Goal: Task Accomplishment & Management: Complete application form

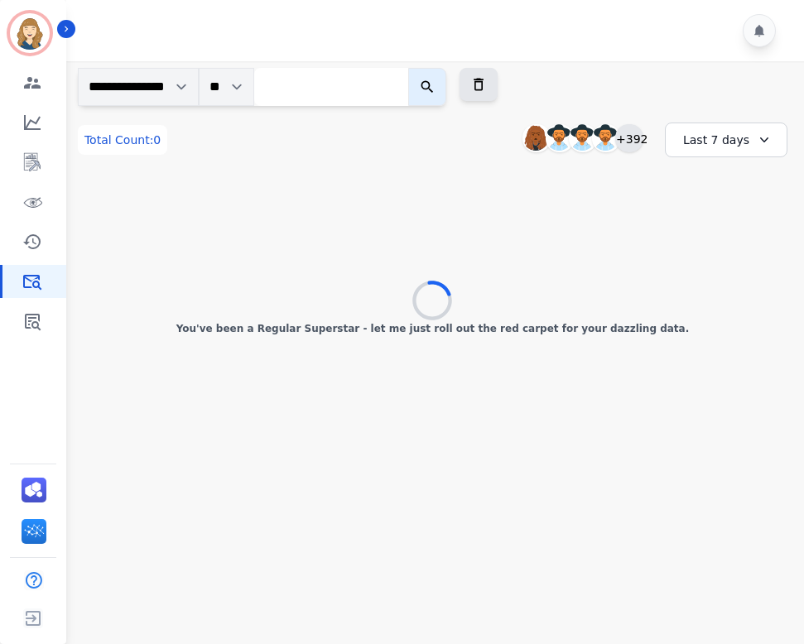
click at [629, 144] on div "+392" at bounding box center [629, 138] width 28 height 28
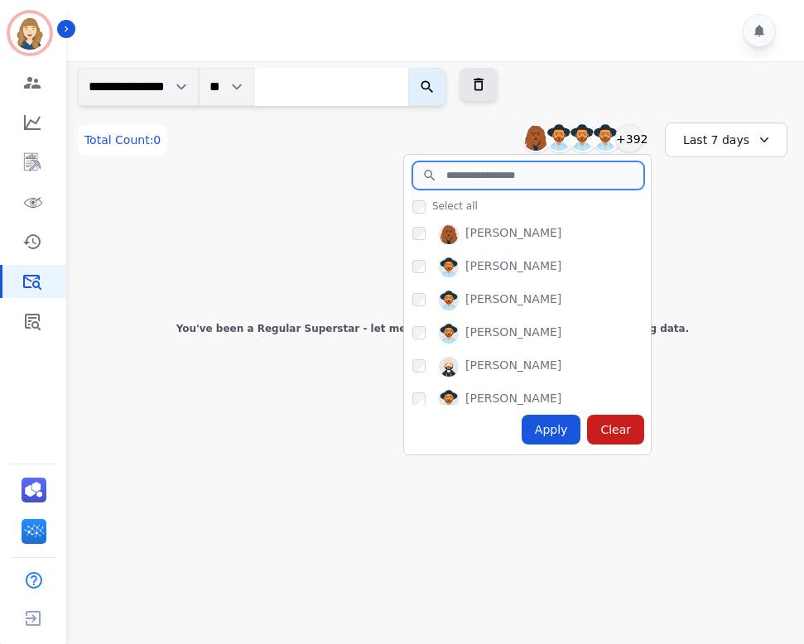
click at [516, 185] on input "search" at bounding box center [528, 175] width 232 height 28
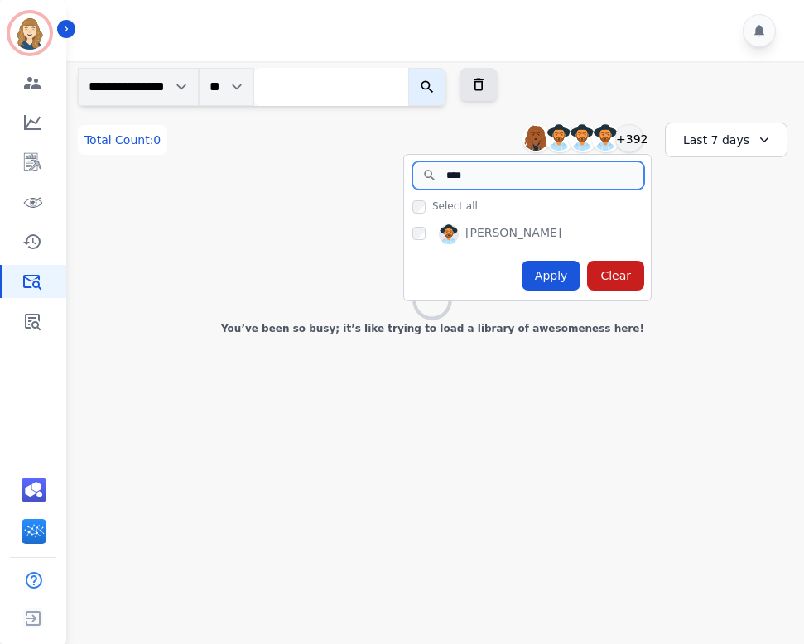
type input "****"
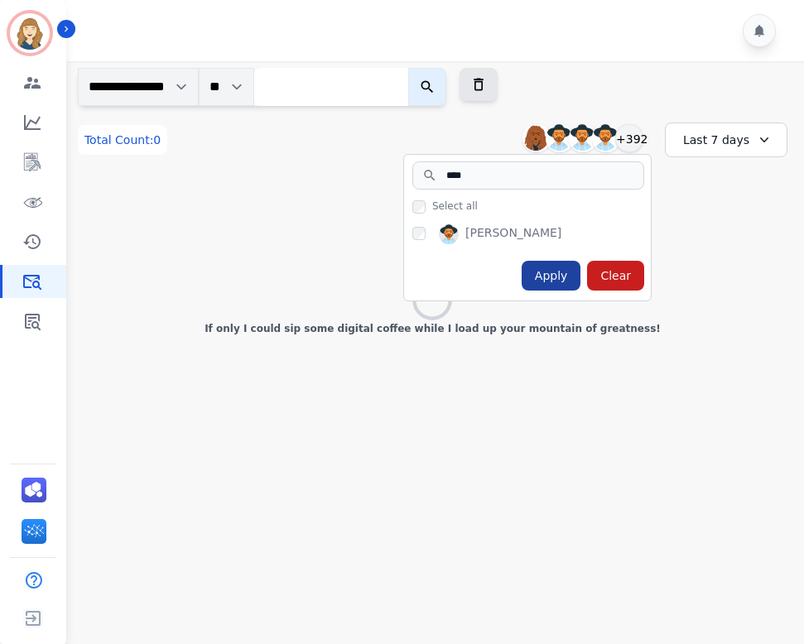
click at [546, 278] on div "Apply" at bounding box center [552, 276] width 60 height 30
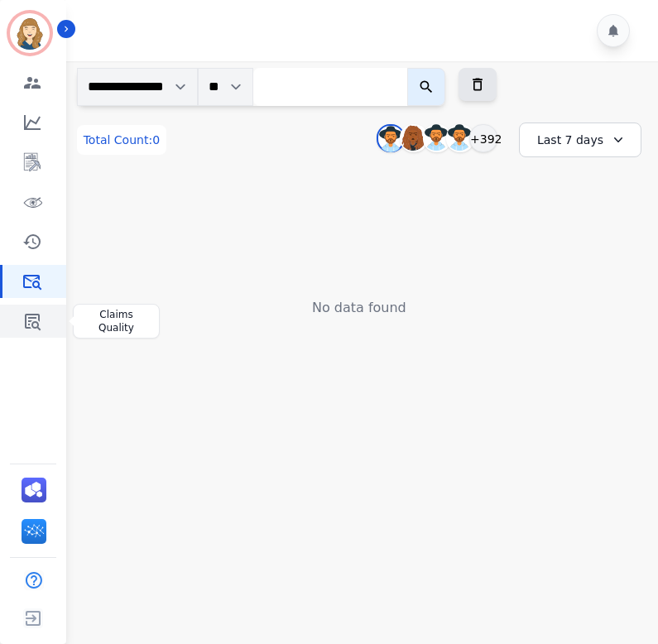
click at [24, 326] on icon "Sidebar" at bounding box center [32, 321] width 20 height 20
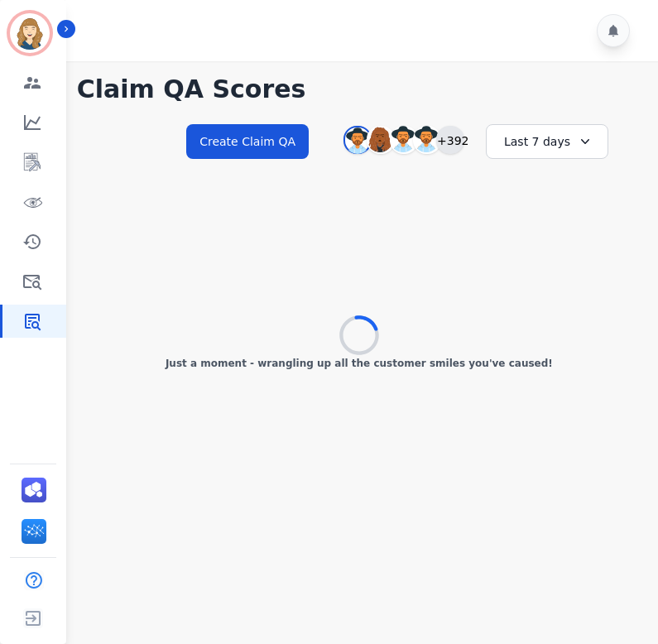
click at [452, 142] on div "+392" at bounding box center [450, 140] width 28 height 28
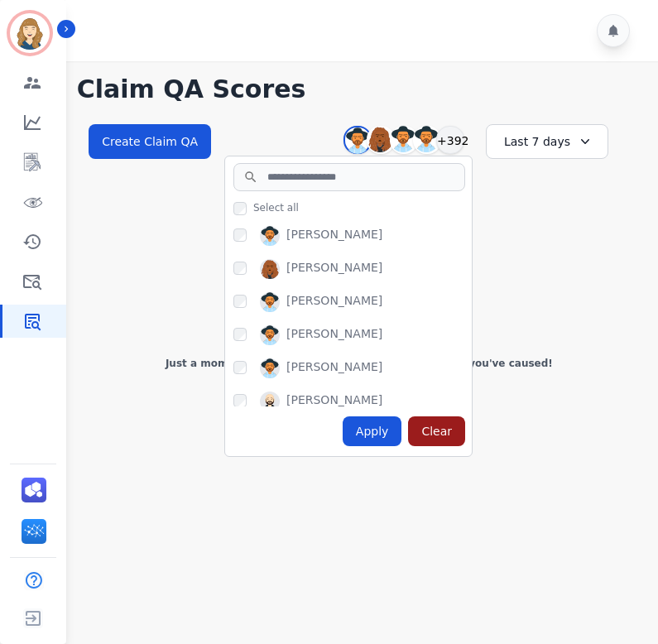
click at [455, 430] on div "Clear" at bounding box center [436, 431] width 57 height 30
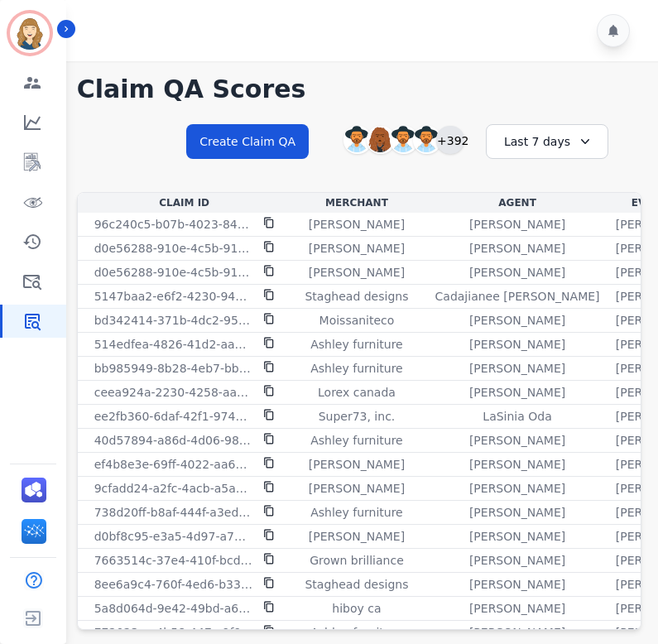
click at [463, 136] on div "+392" at bounding box center [450, 140] width 28 height 28
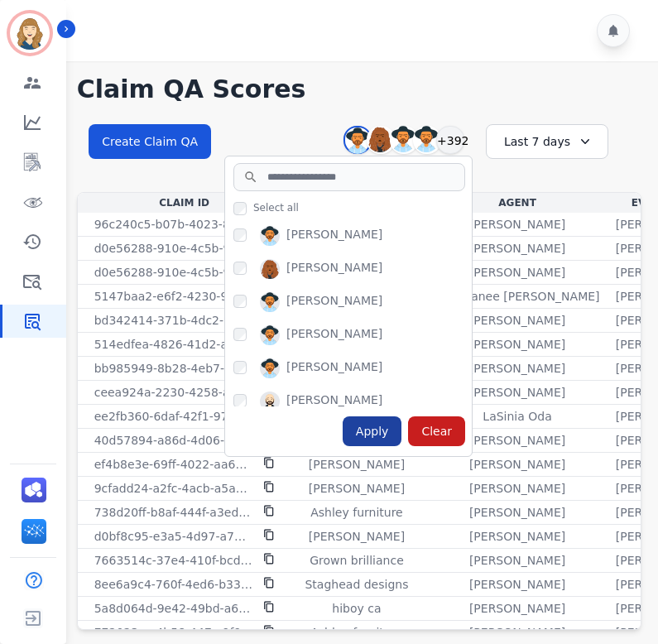
click at [383, 431] on div "Apply" at bounding box center [373, 431] width 60 height 30
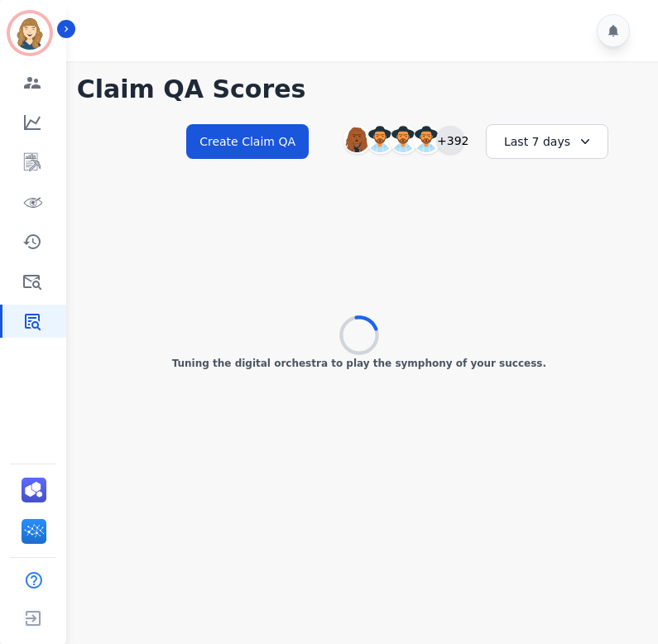
click at [448, 142] on div "+392" at bounding box center [450, 140] width 28 height 28
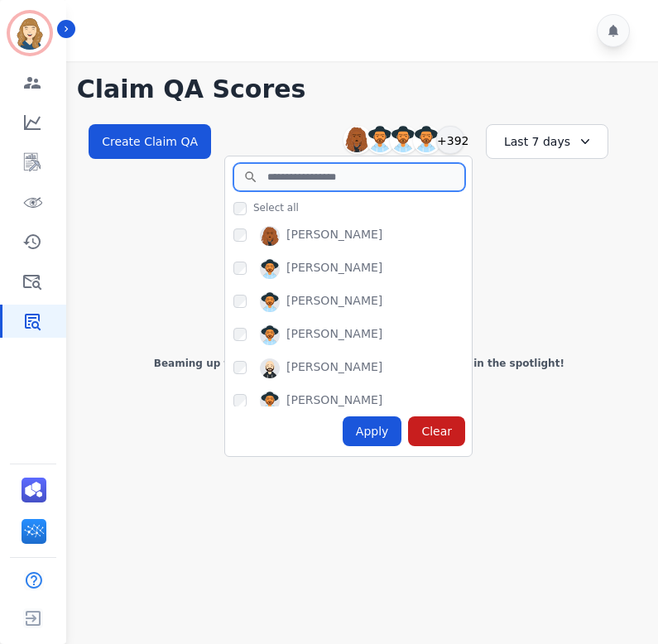
click at [280, 173] on input "search" at bounding box center [349, 177] width 232 height 28
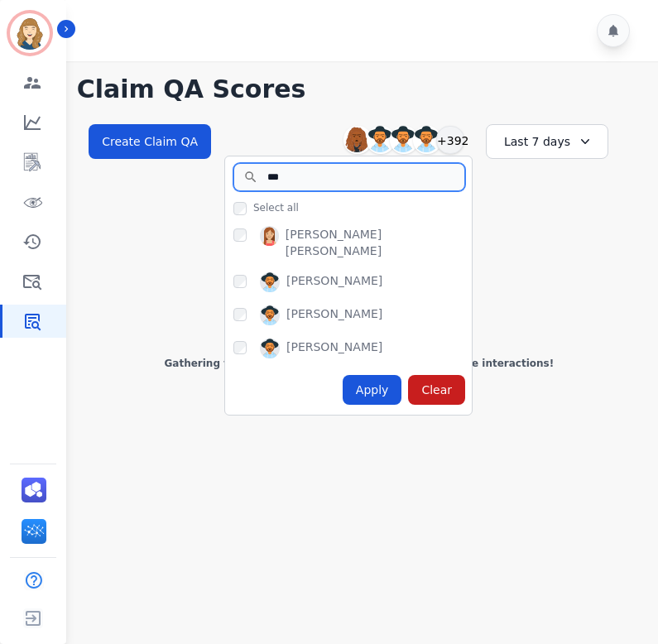
type input "***"
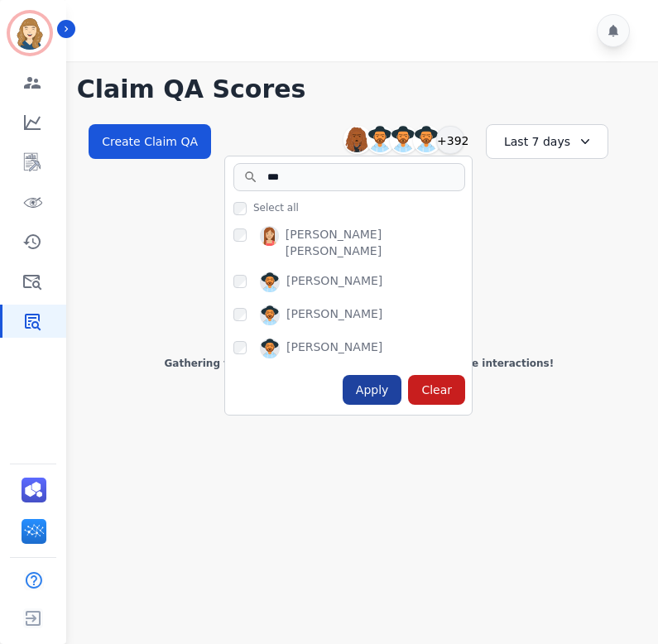
click at [374, 376] on div "Apply" at bounding box center [373, 390] width 60 height 30
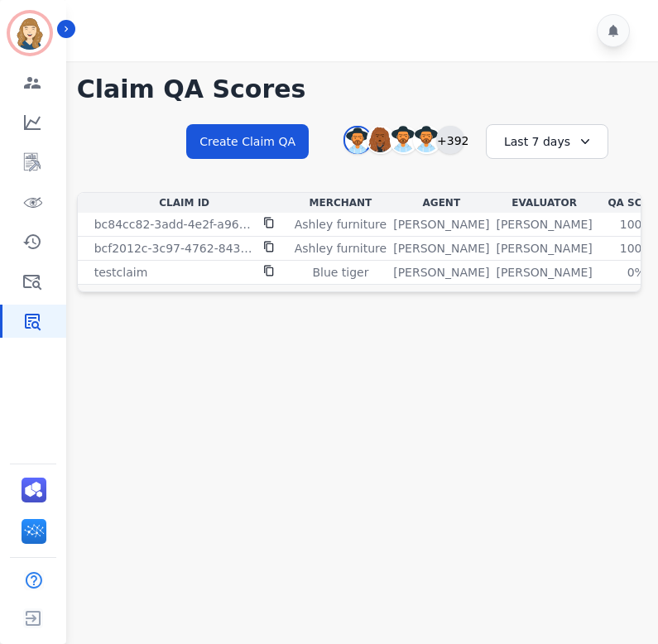
click at [454, 135] on div "+392" at bounding box center [450, 140] width 28 height 28
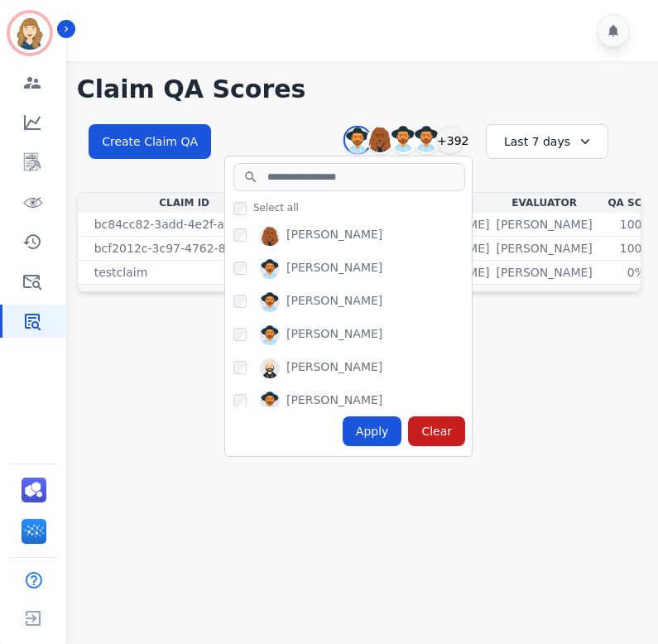
click at [456, 108] on div "Claim QA Scores Create Claim QA Bonnie Lettimore Abigail Joseph Alayna Sims Ale…" at bounding box center [359, 181] width 598 height 241
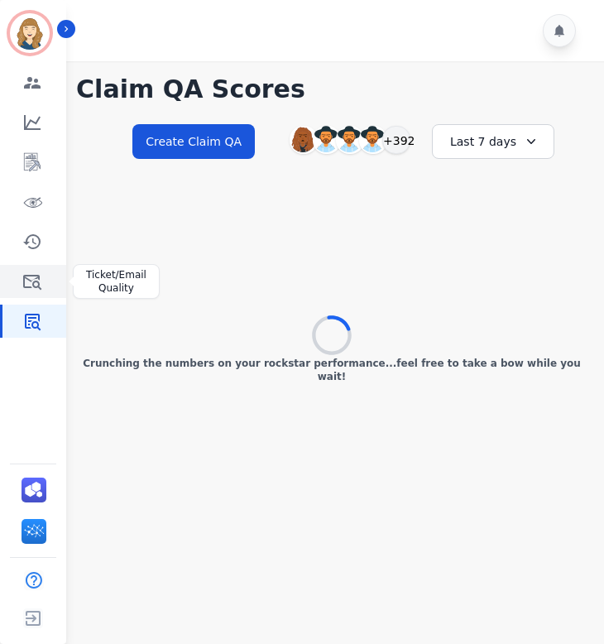
click at [22, 287] on icon "Sidebar" at bounding box center [32, 282] width 20 height 20
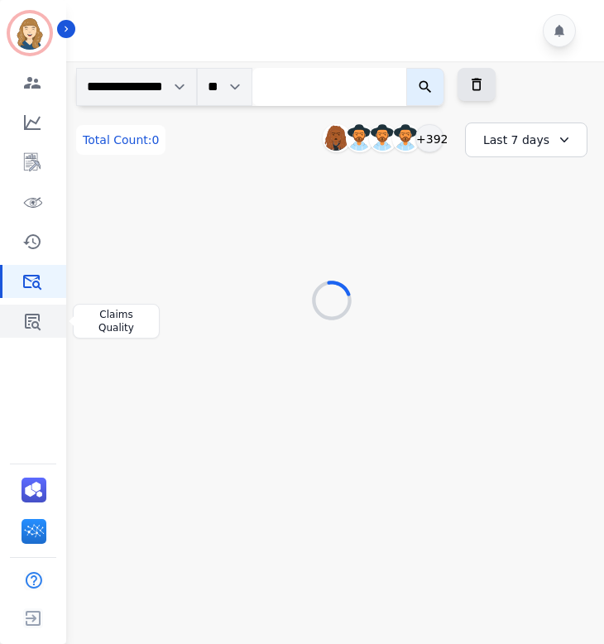
click at [21, 321] on link "Sidebar" at bounding box center [34, 321] width 64 height 33
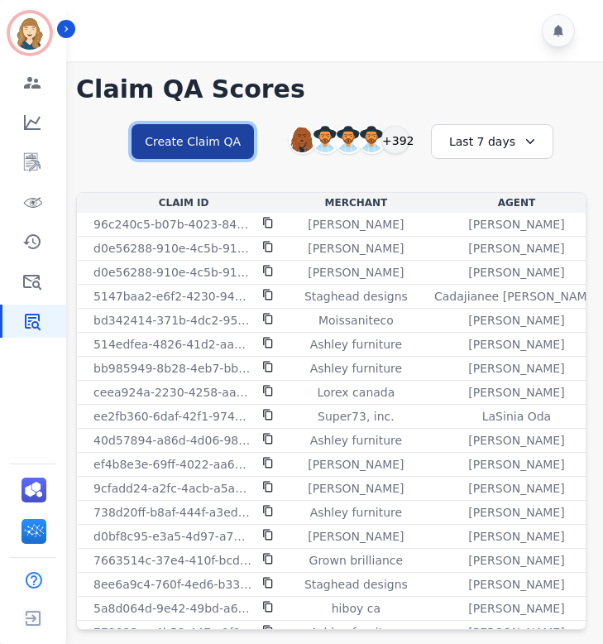
click at [224, 137] on button "Create Claim QA" at bounding box center [193, 141] width 123 height 35
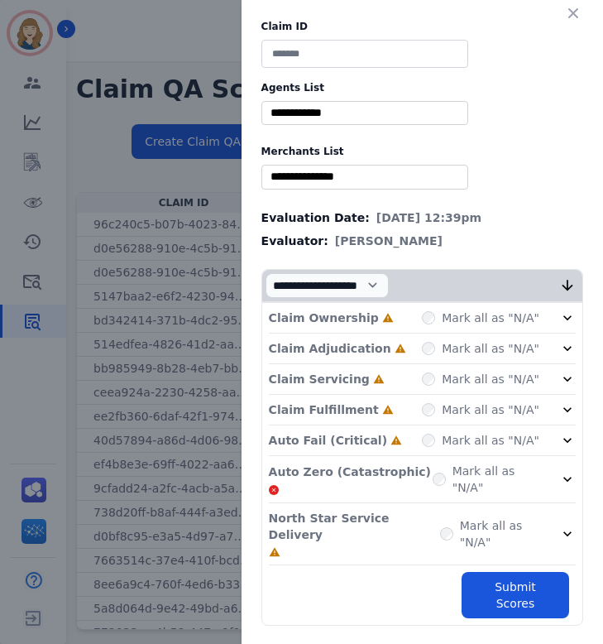
click at [345, 46] on input at bounding box center [365, 54] width 207 height 28
type input "****"
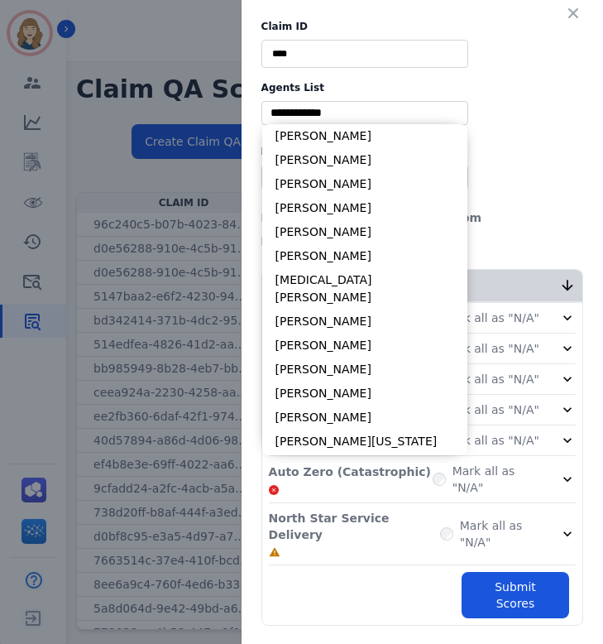
click at [405, 115] on input "selected options" at bounding box center [365, 112] width 199 height 17
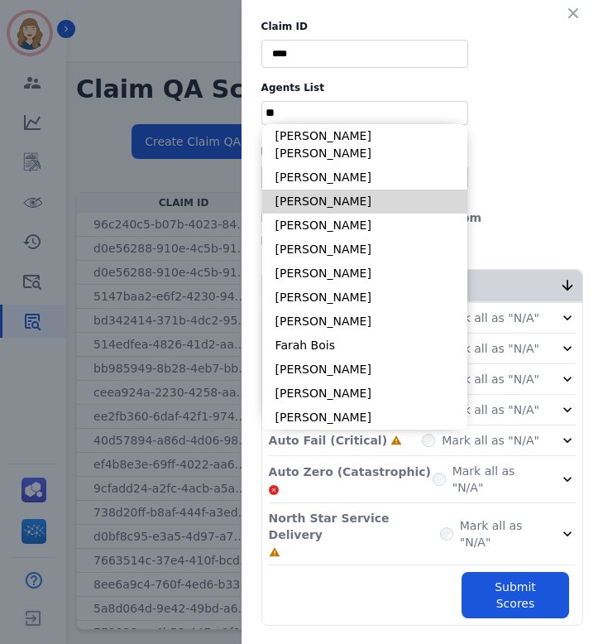
type input "**"
click at [313, 190] on li "[PERSON_NAME]" at bounding box center [364, 202] width 205 height 24
type input "**********"
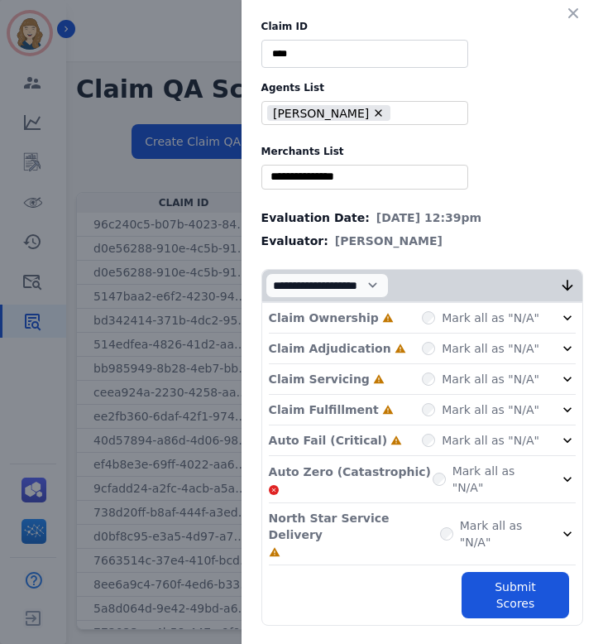
click at [335, 188] on div "** Blue tiger Calpak Watch warehouse Nomad wheels Scan sound inc Sleep organics…" at bounding box center [365, 177] width 207 height 24
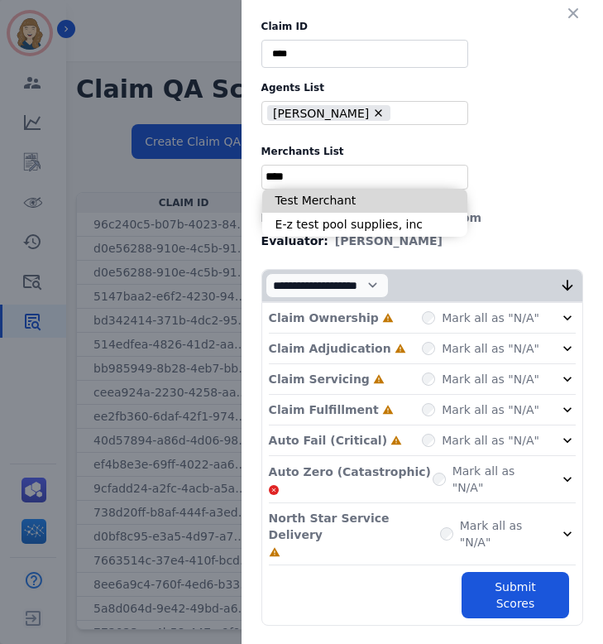
type input "****"
click at [349, 201] on li "Test Merchant" at bounding box center [364, 201] width 205 height 24
type input "**********"
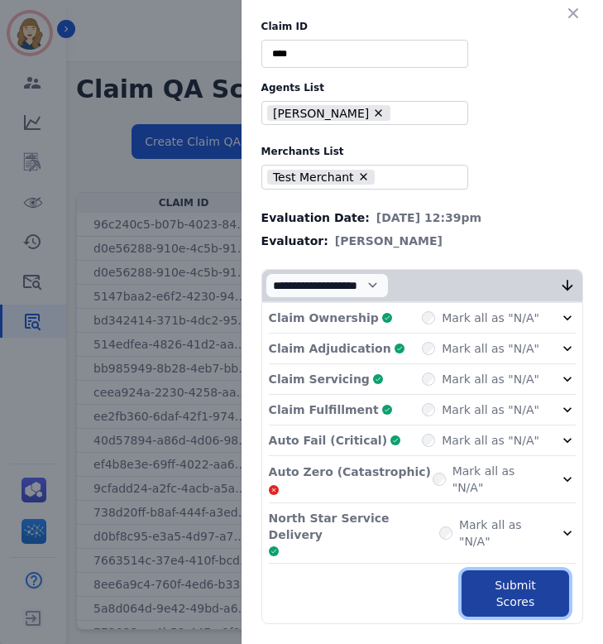
click at [502, 570] on button "Submit Scores" at bounding box center [516, 593] width 108 height 46
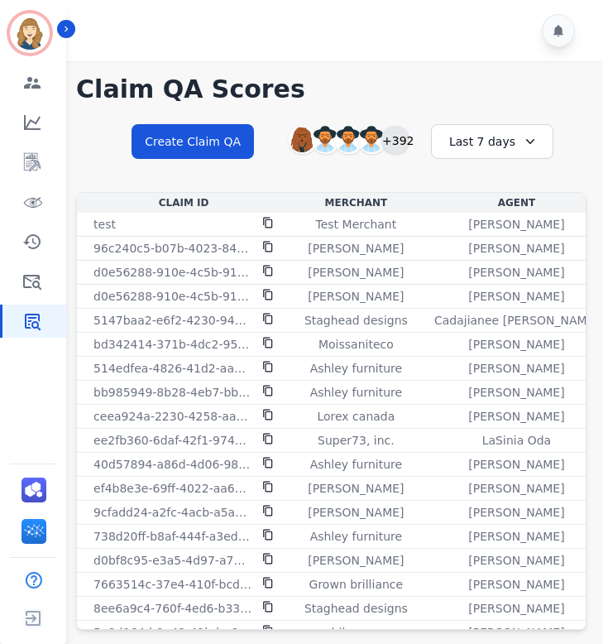
click at [400, 137] on div "+392" at bounding box center [396, 140] width 28 height 28
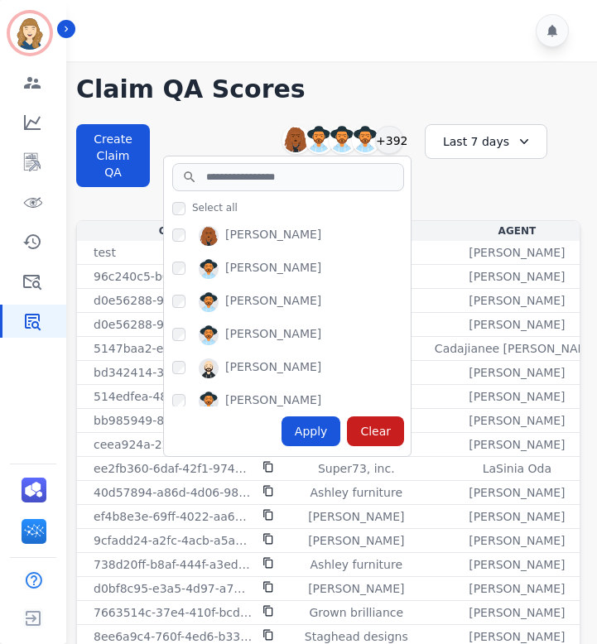
click at [496, 103] on h1 "Claim QA Scores" at bounding box center [328, 90] width 504 height 30
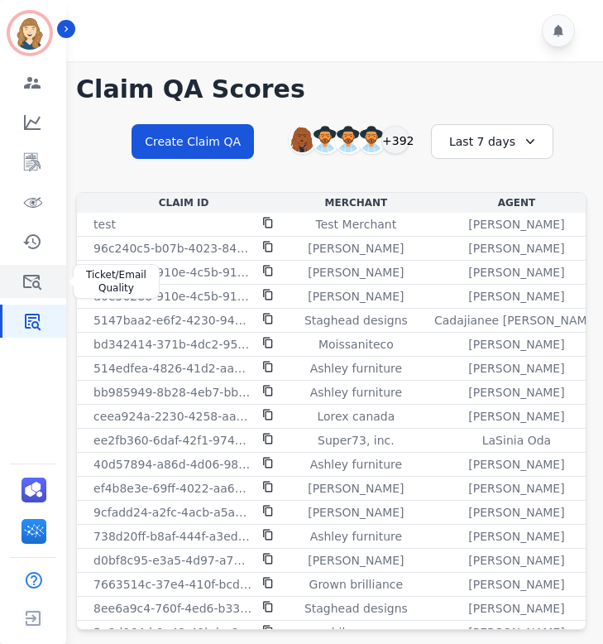
click at [29, 288] on icon "Sidebar" at bounding box center [32, 282] width 20 height 20
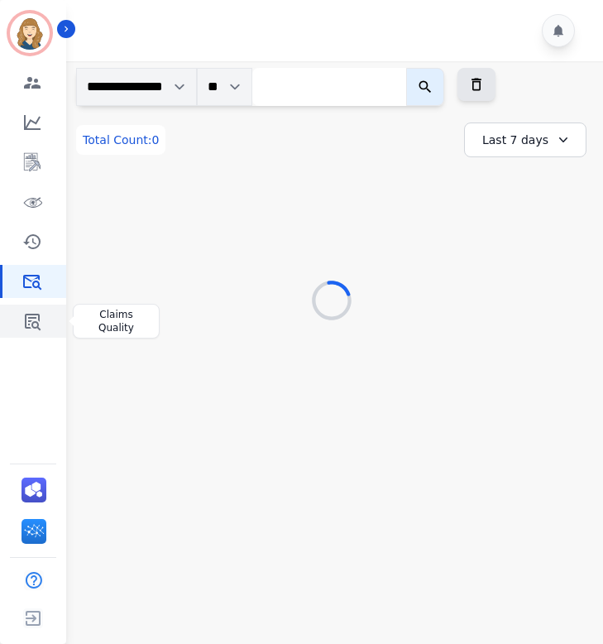
click at [22, 311] on icon "Sidebar" at bounding box center [32, 321] width 20 height 20
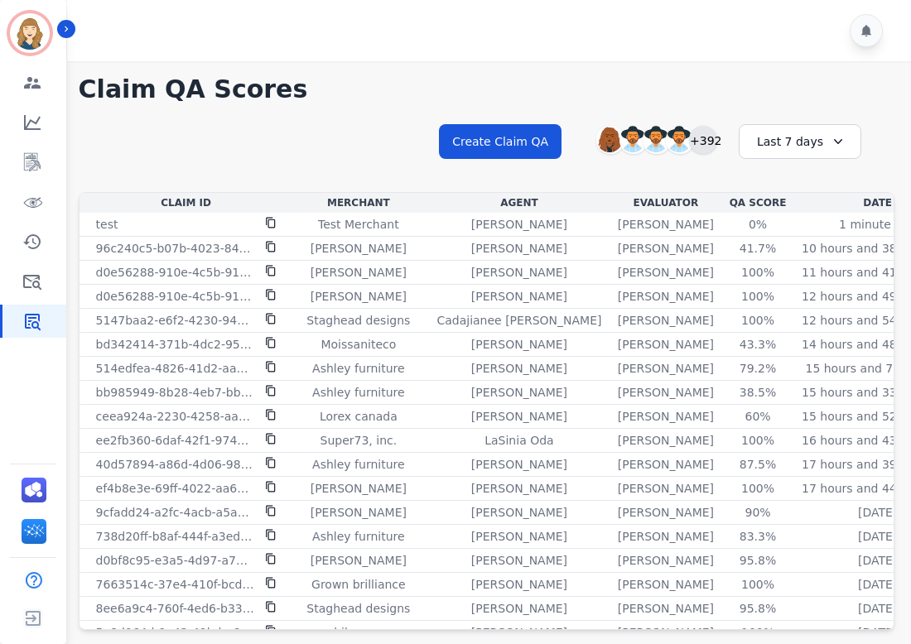
click at [657, 142] on div "+392" at bounding box center [703, 140] width 28 height 28
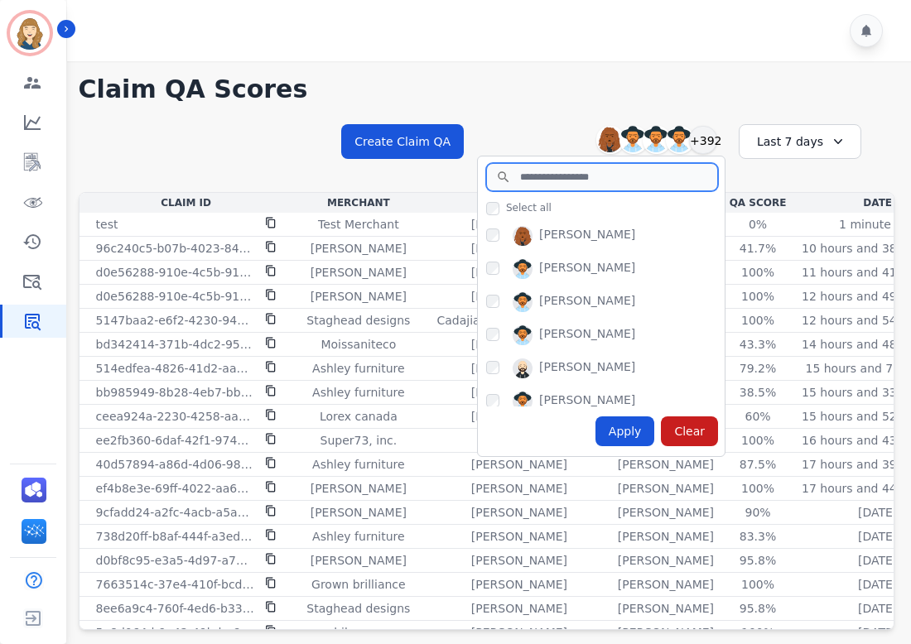
click at [621, 176] on input "search" at bounding box center [602, 177] width 232 height 28
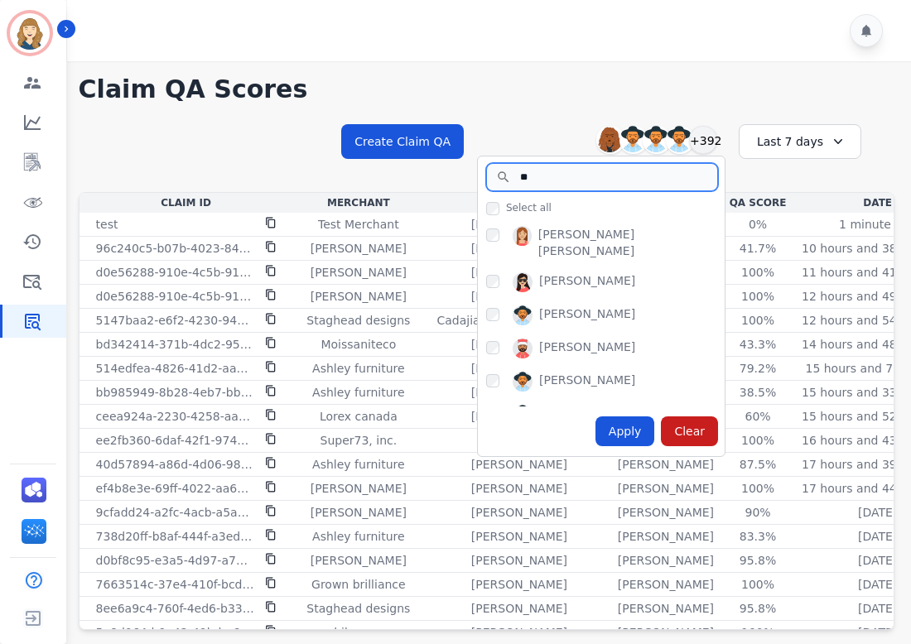
type input "**"
click at [618, 435] on div "Apply" at bounding box center [625, 431] width 60 height 30
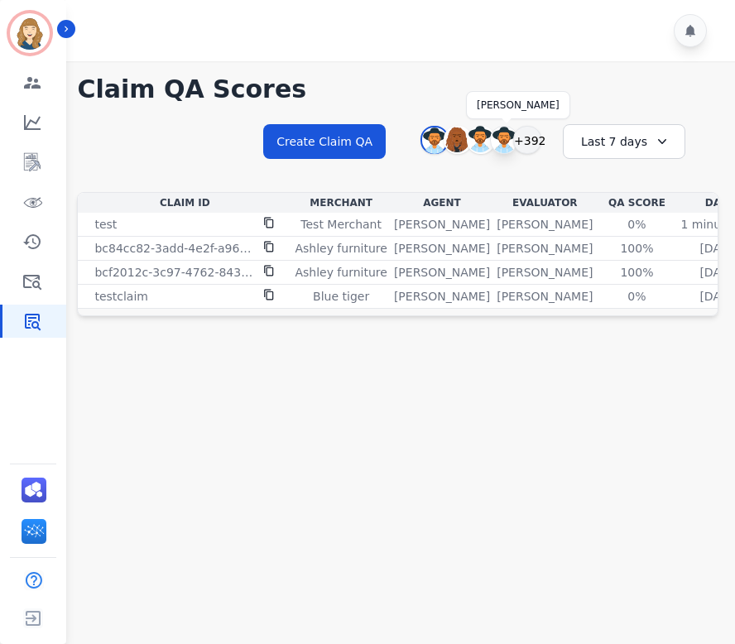
click at [502, 139] on img at bounding box center [504, 140] width 26 height 26
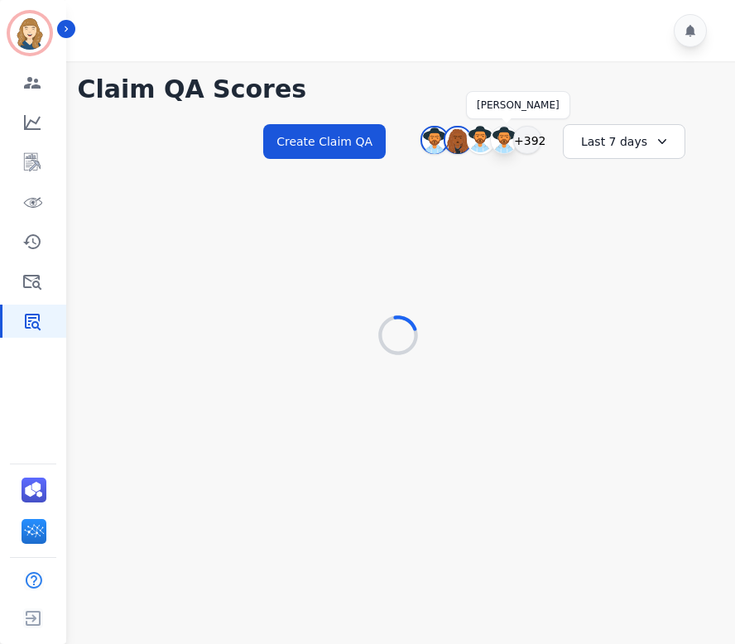
click at [505, 137] on img at bounding box center [504, 140] width 26 height 26
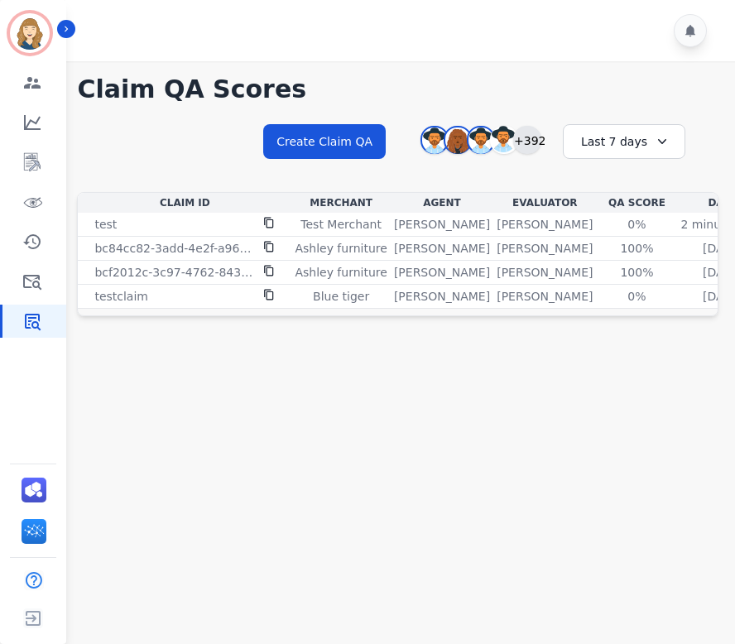
click at [529, 142] on div "+392" at bounding box center [527, 140] width 28 height 28
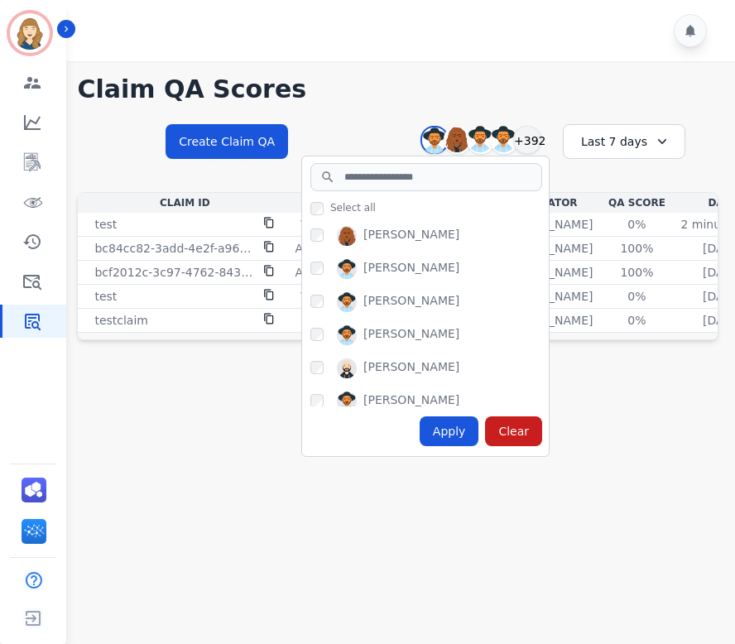
click at [345, 517] on main "Claim QA Scores Create Claim QA [PERSON_NAME] [PERSON_NAME] [PERSON_NAME] [PERS…" at bounding box center [397, 383] width 675 height 644
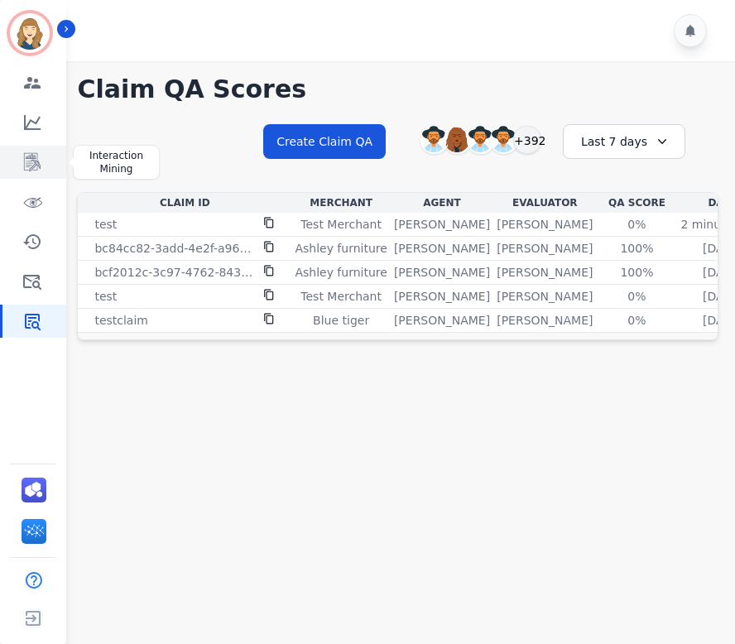
click at [33, 152] on icon "Sidebar" at bounding box center [32, 162] width 20 height 20
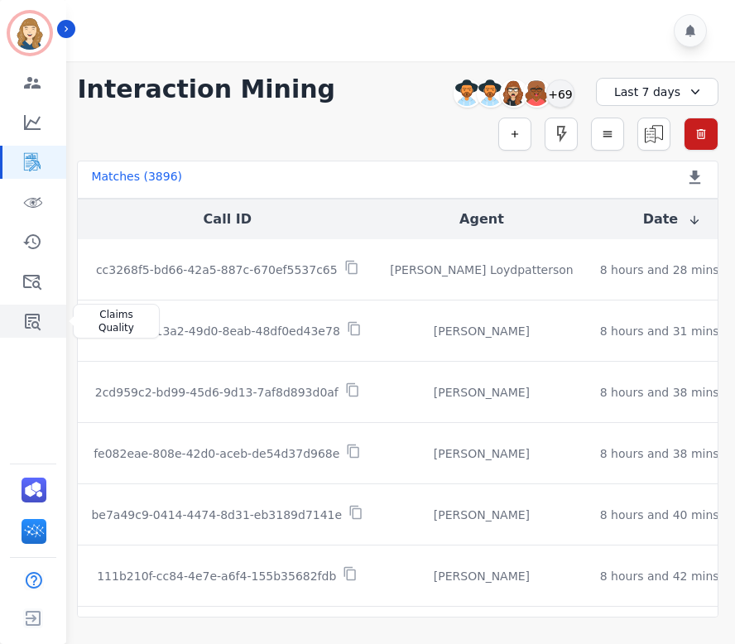
click at [33, 324] on icon "Sidebar" at bounding box center [33, 322] width 16 height 17
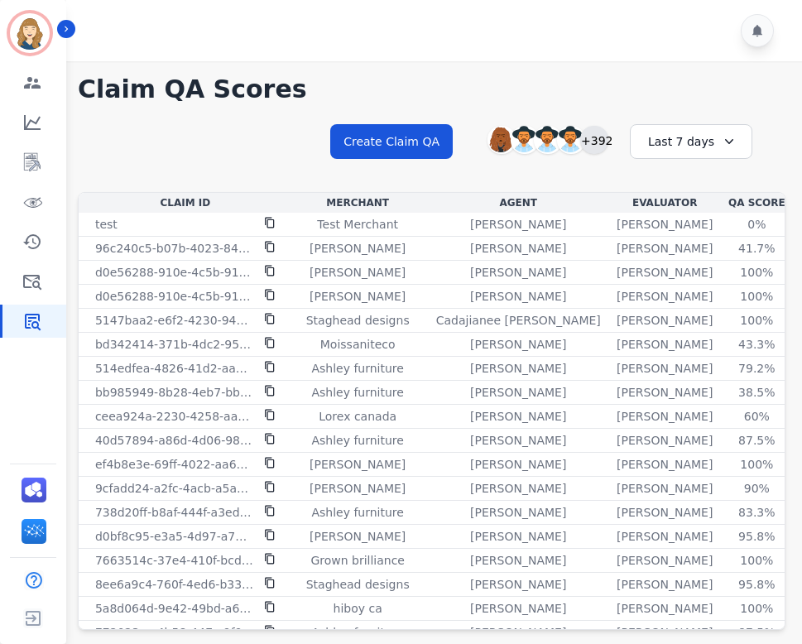
click at [597, 141] on div "+392" at bounding box center [594, 140] width 28 height 28
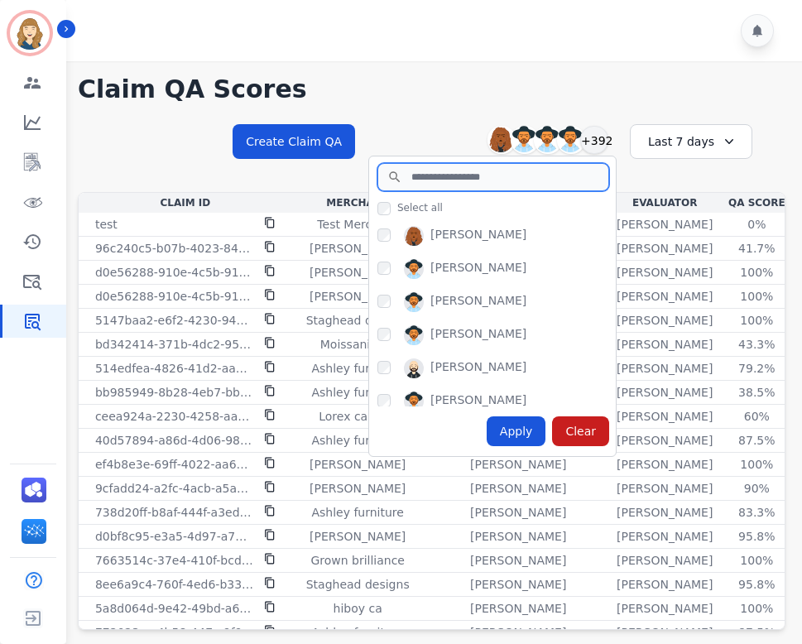
click at [457, 184] on input "search" at bounding box center [493, 177] width 232 height 28
click at [446, 175] on input "search" at bounding box center [493, 177] width 232 height 28
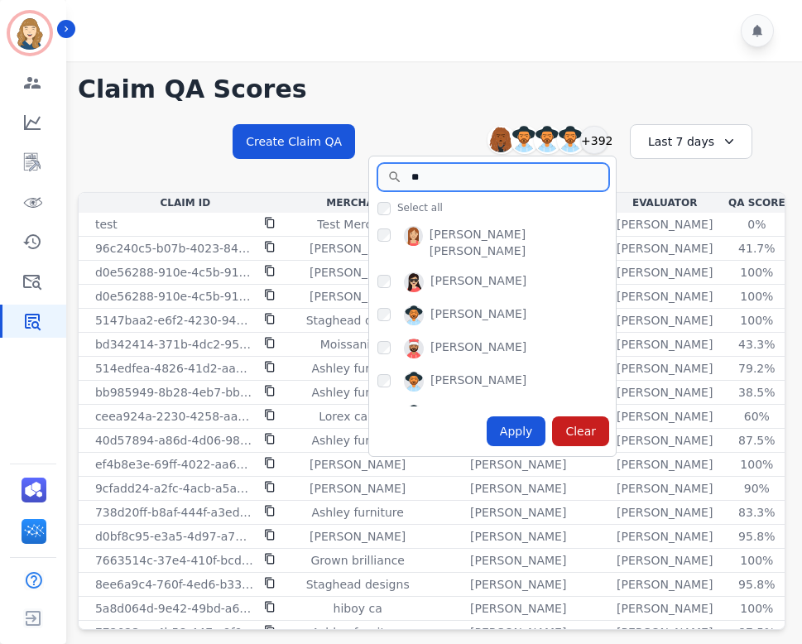
type input "**"
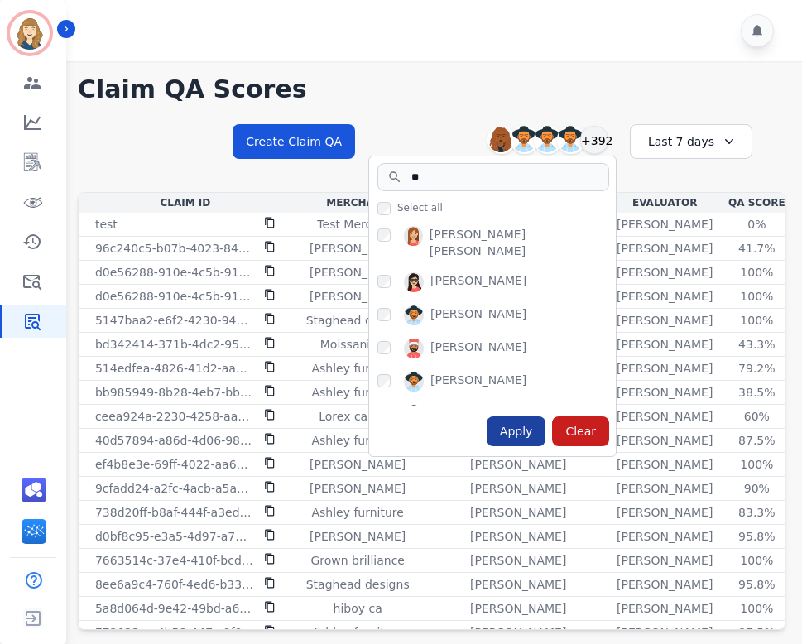
click at [528, 430] on div "Apply" at bounding box center [517, 431] width 60 height 30
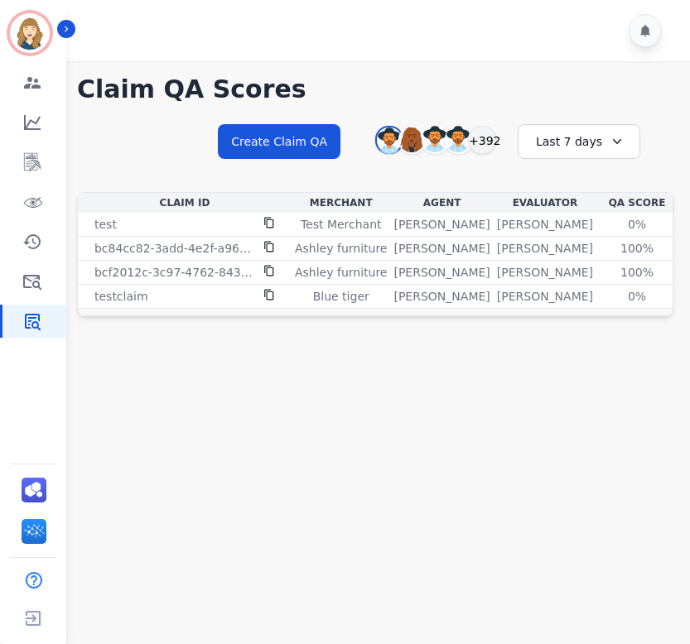
click at [596, 142] on div "Last 7 days" at bounding box center [578, 141] width 123 height 35
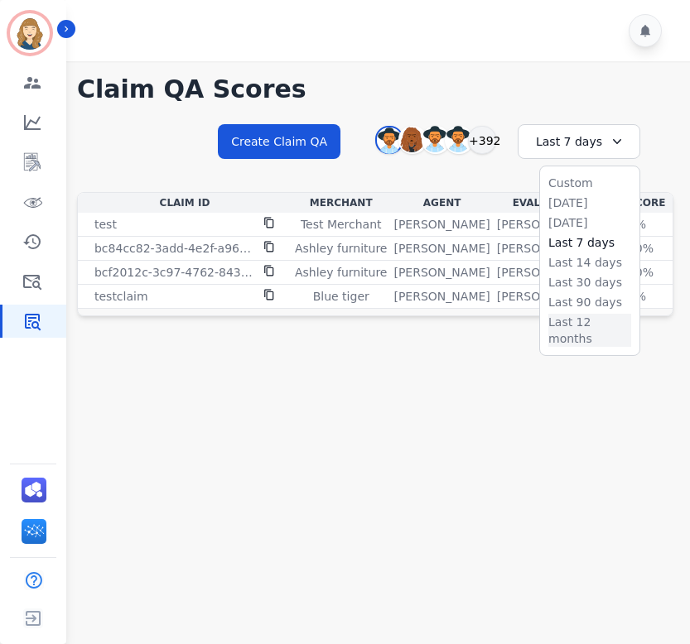
click at [568, 321] on li "Last 12 months" at bounding box center [589, 330] width 83 height 33
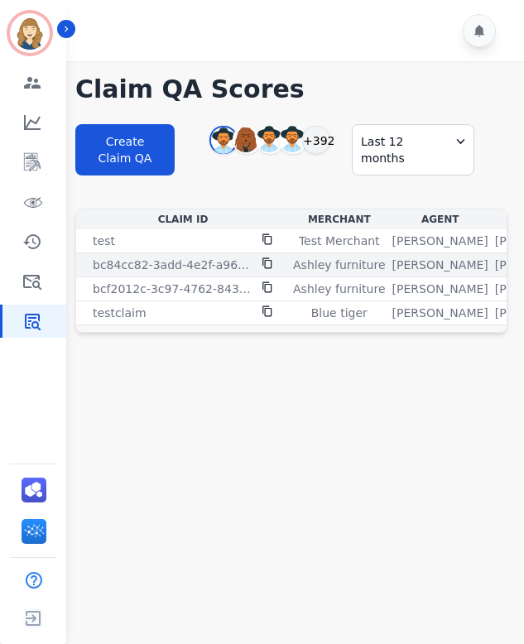
click at [271, 259] on icon at bounding box center [266, 263] width 9 height 11
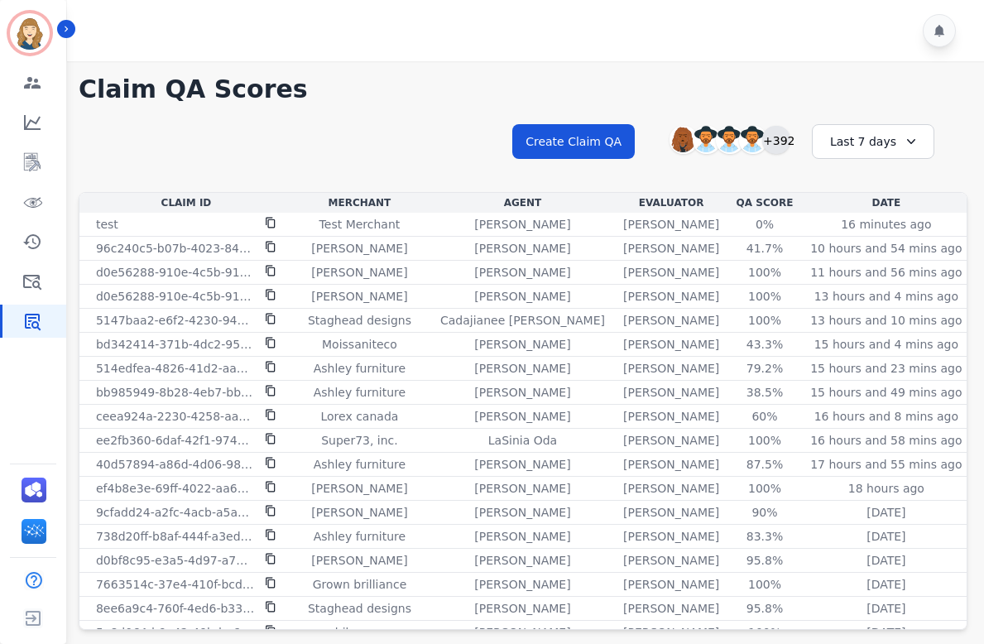
click at [775, 142] on div "+392" at bounding box center [776, 140] width 28 height 28
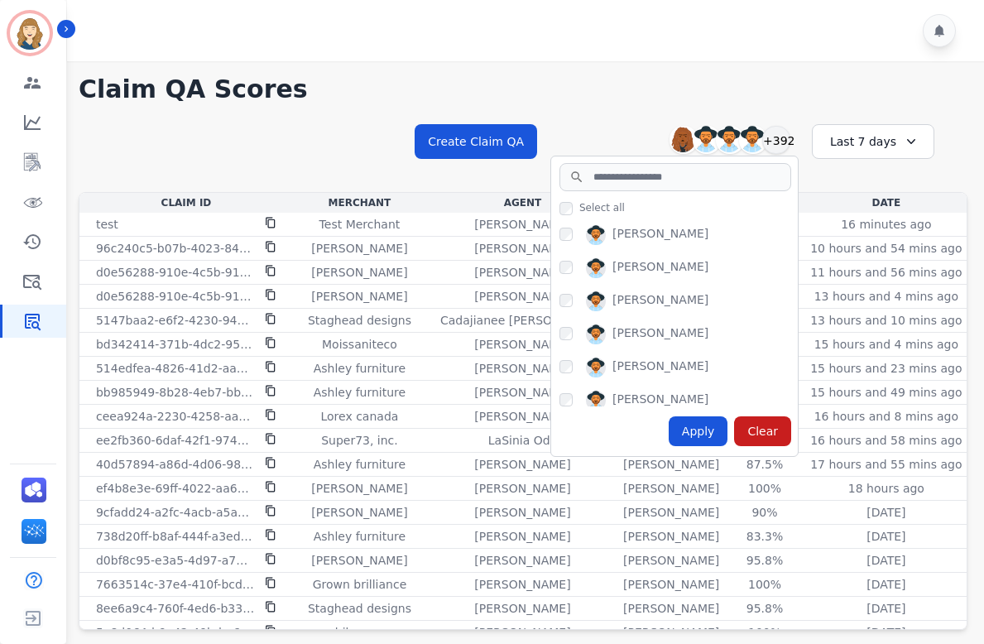
scroll to position [1667, 0]
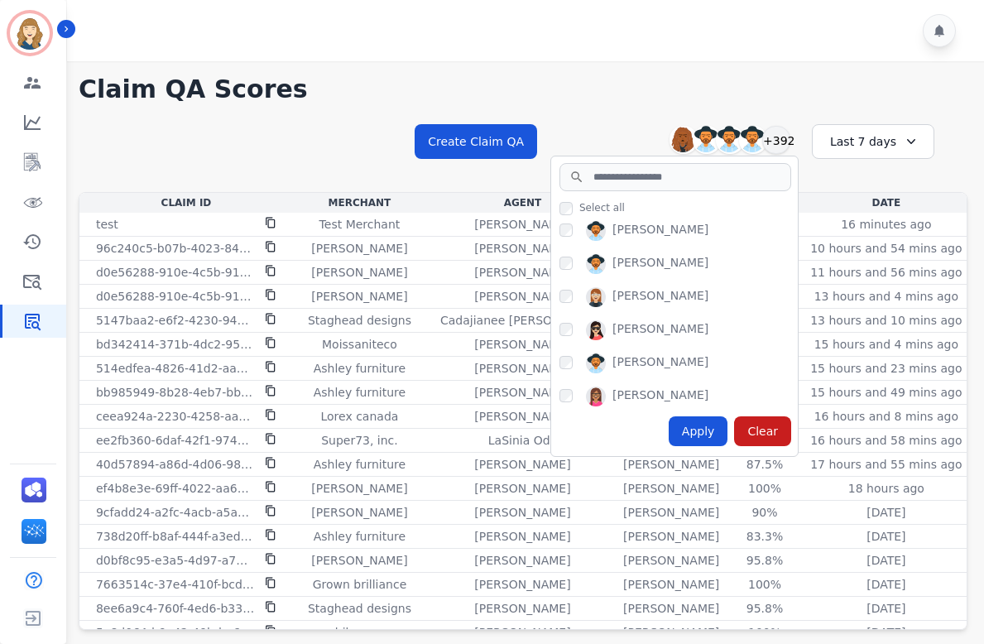
click at [574, 353] on div "[PERSON_NAME]" at bounding box center [679, 366] width 238 height 26
click at [685, 440] on div "Apply" at bounding box center [699, 431] width 60 height 30
